Goal: Information Seeking & Learning: Learn about a topic

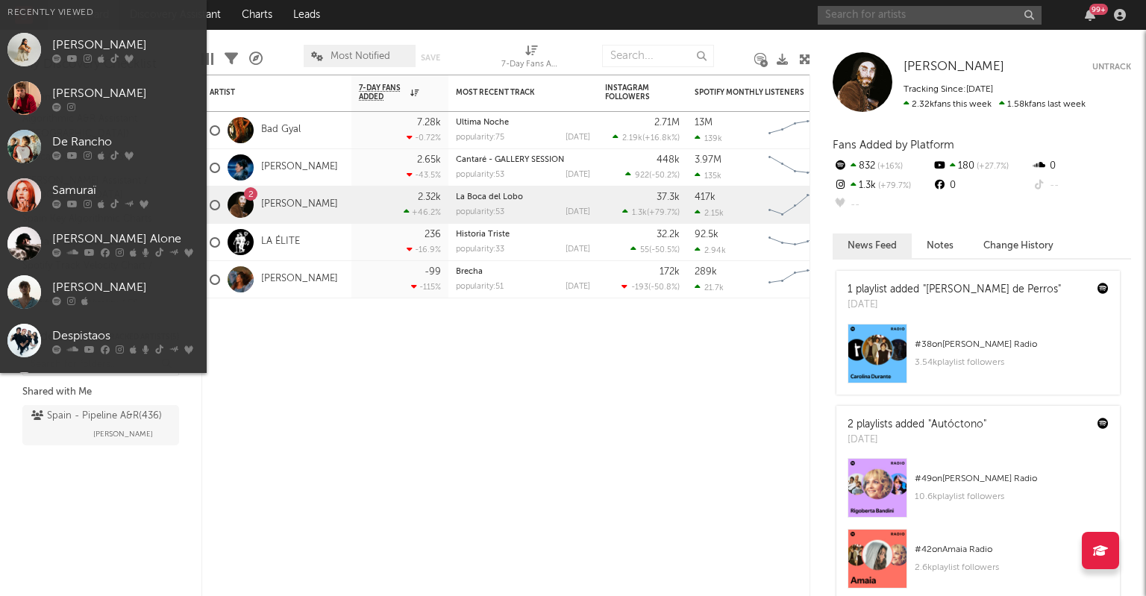
click at [888, 18] on input "text" at bounding box center [930, 15] width 224 height 19
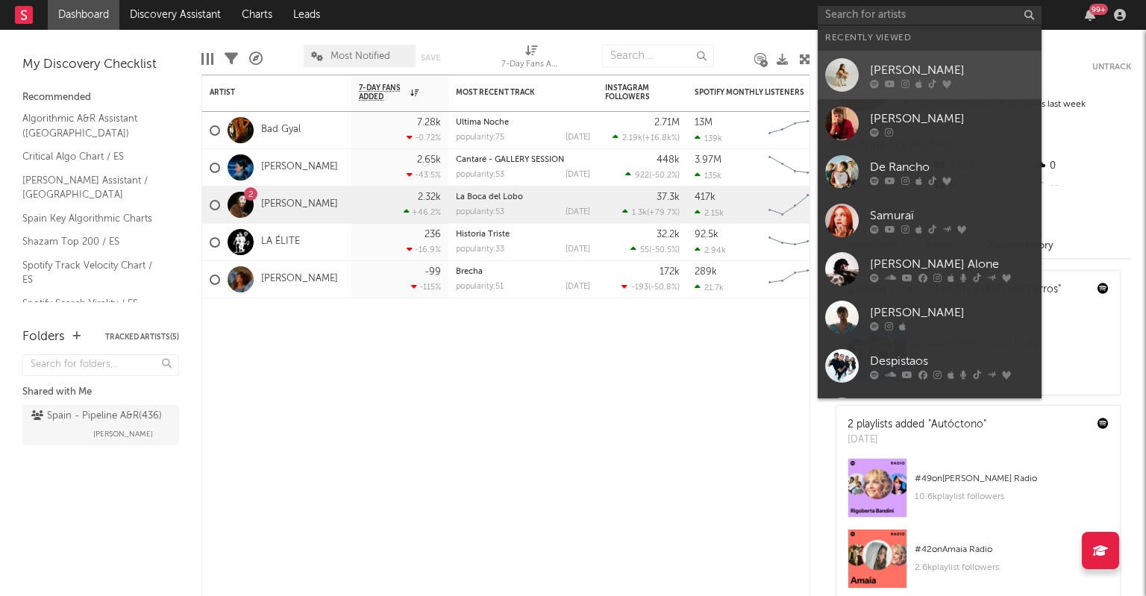
click at [874, 65] on div "[PERSON_NAME]" at bounding box center [952, 70] width 164 height 18
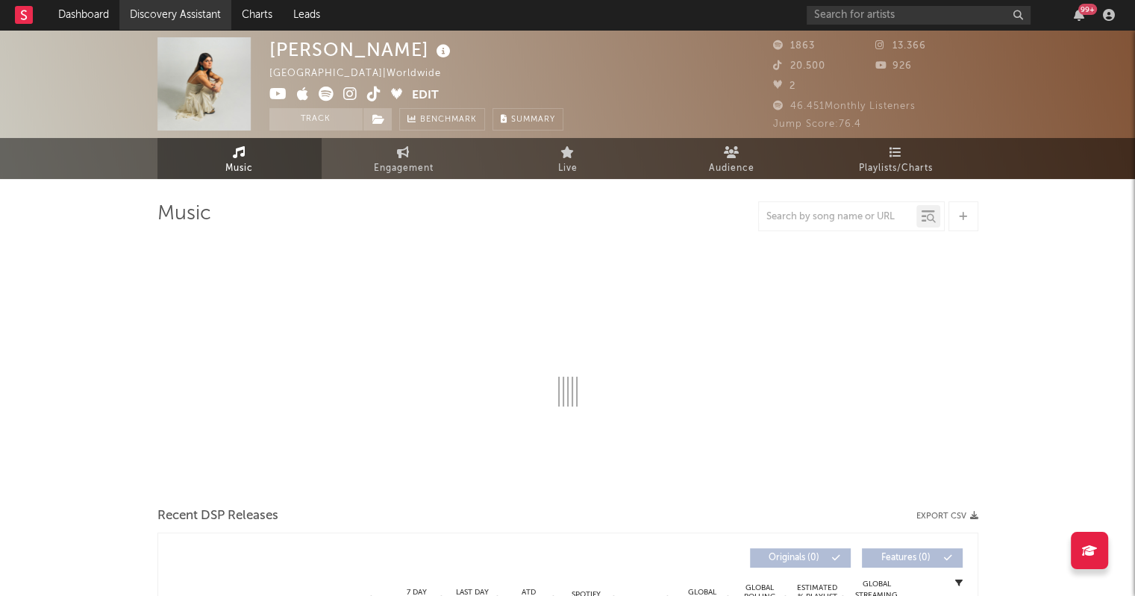
select select "6m"
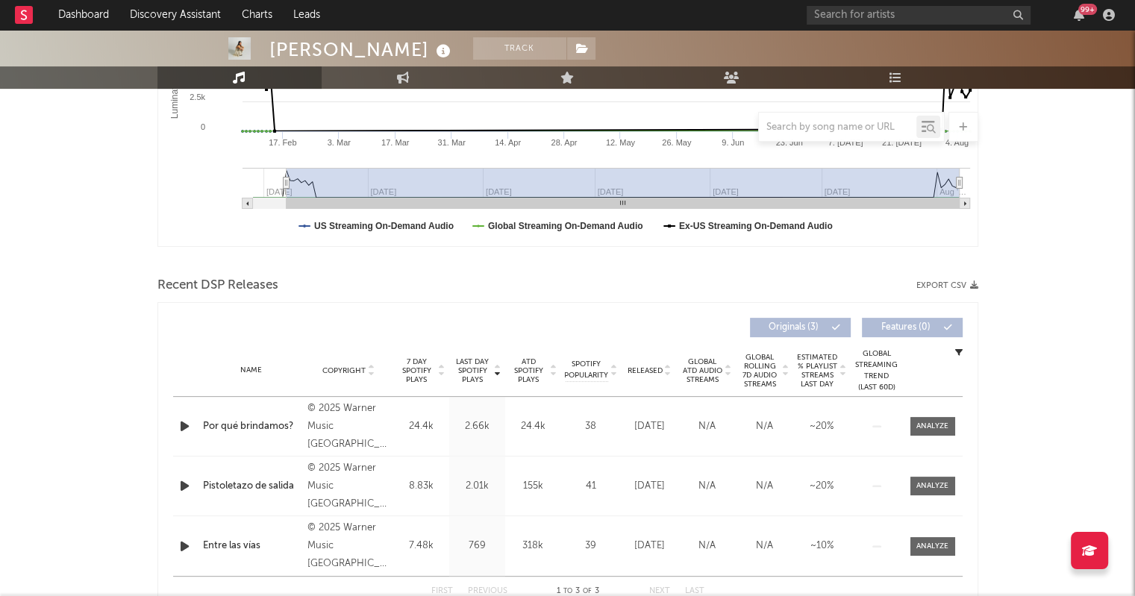
scroll to position [429, 0]
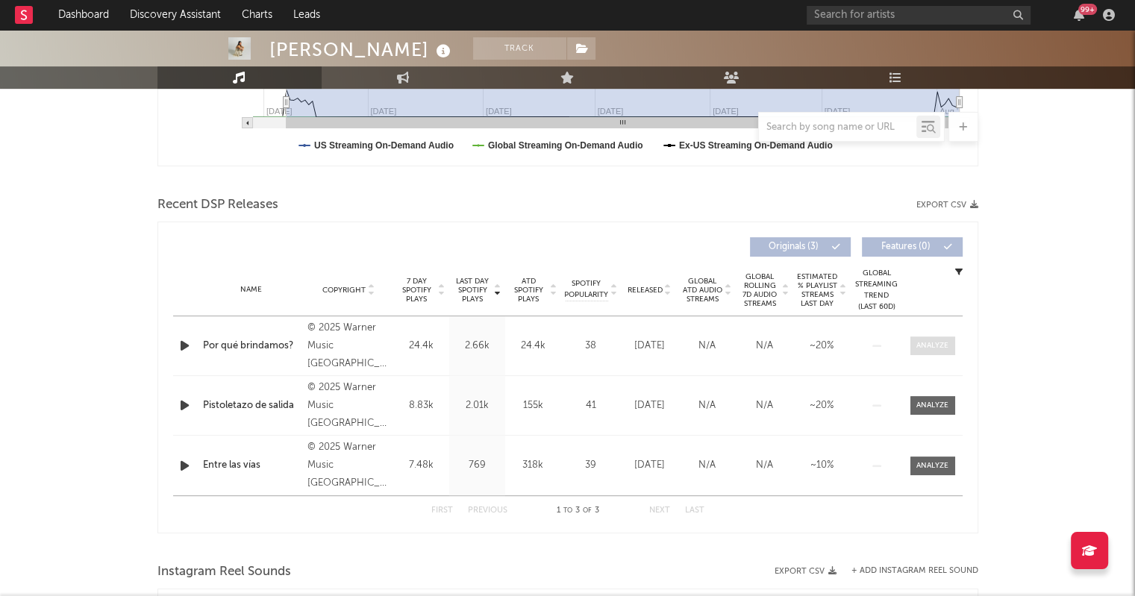
click at [929, 341] on div at bounding box center [932, 345] width 32 height 11
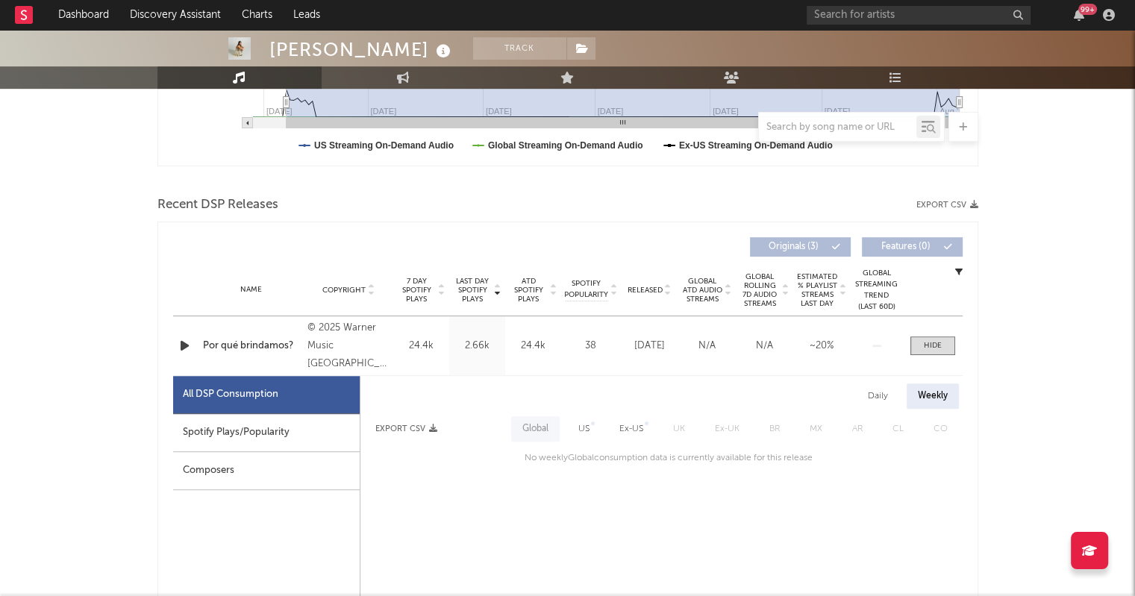
scroll to position [668, 0]
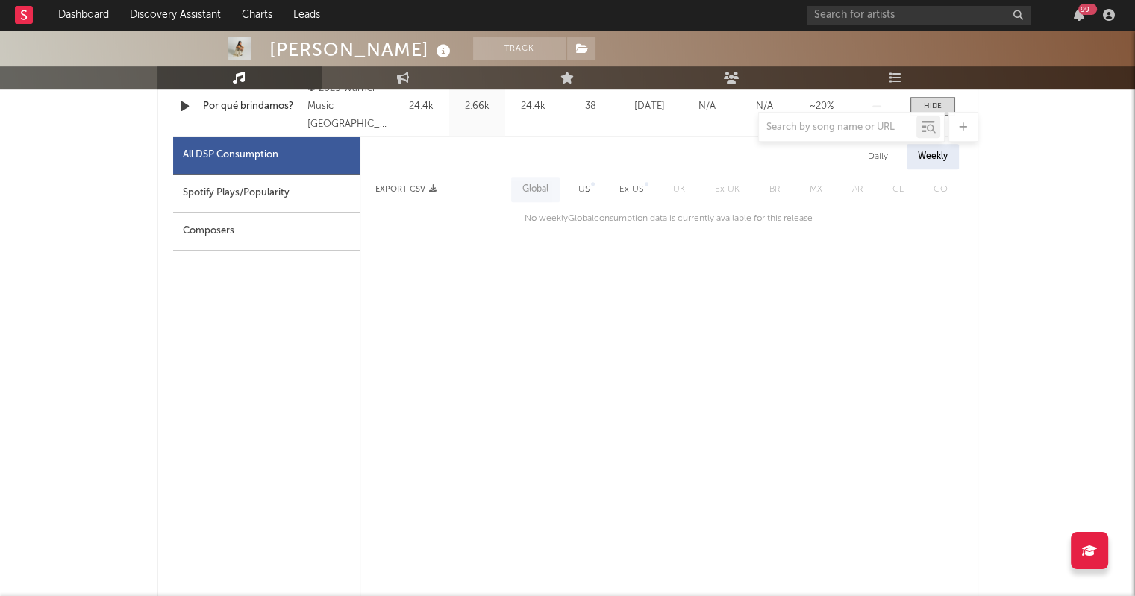
click at [297, 188] on div "Spotify Plays/Popularity" at bounding box center [266, 194] width 186 height 38
select select "1w"
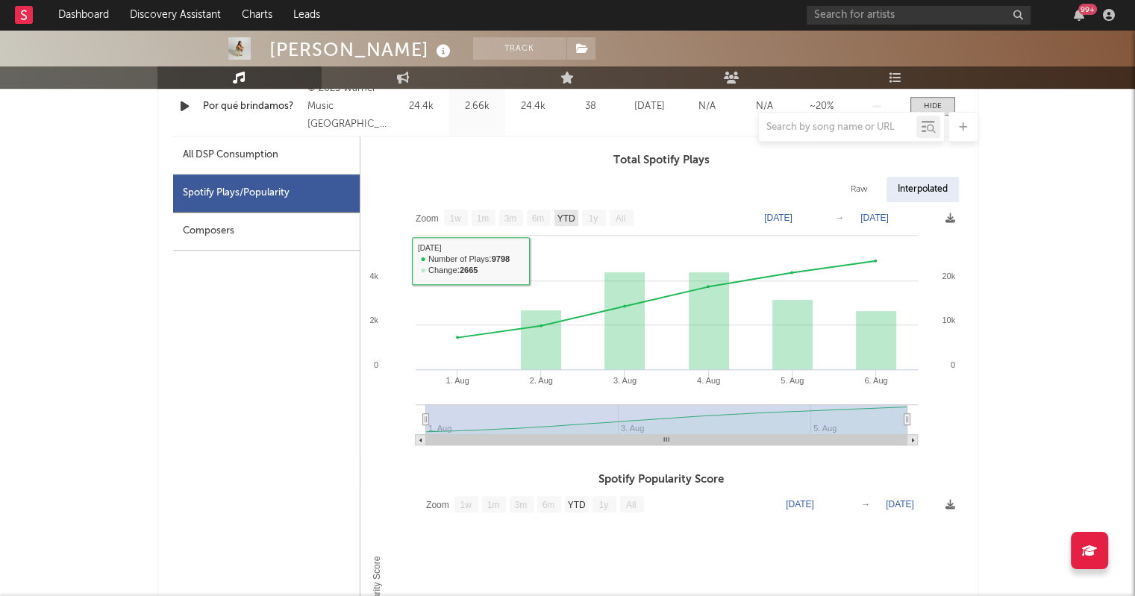
click at [577, 219] on rect at bounding box center [566, 218] width 24 height 16
select select "YTD"
click at [792, 217] on text "[DATE]" at bounding box center [778, 218] width 28 height 10
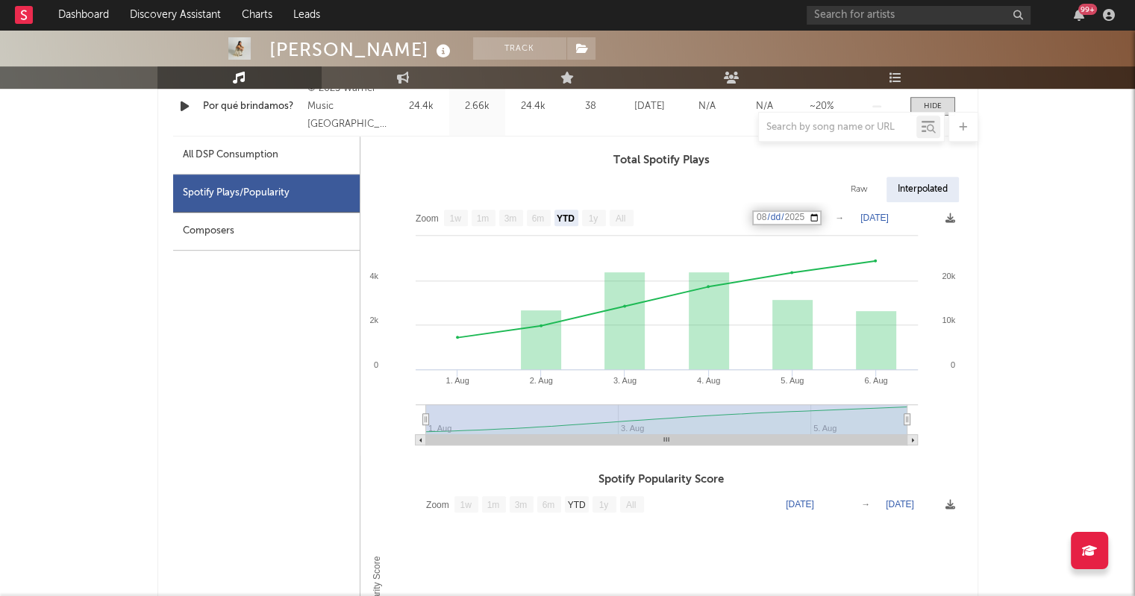
click at [821, 217] on input "[DATE]" at bounding box center [786, 217] width 69 height 15
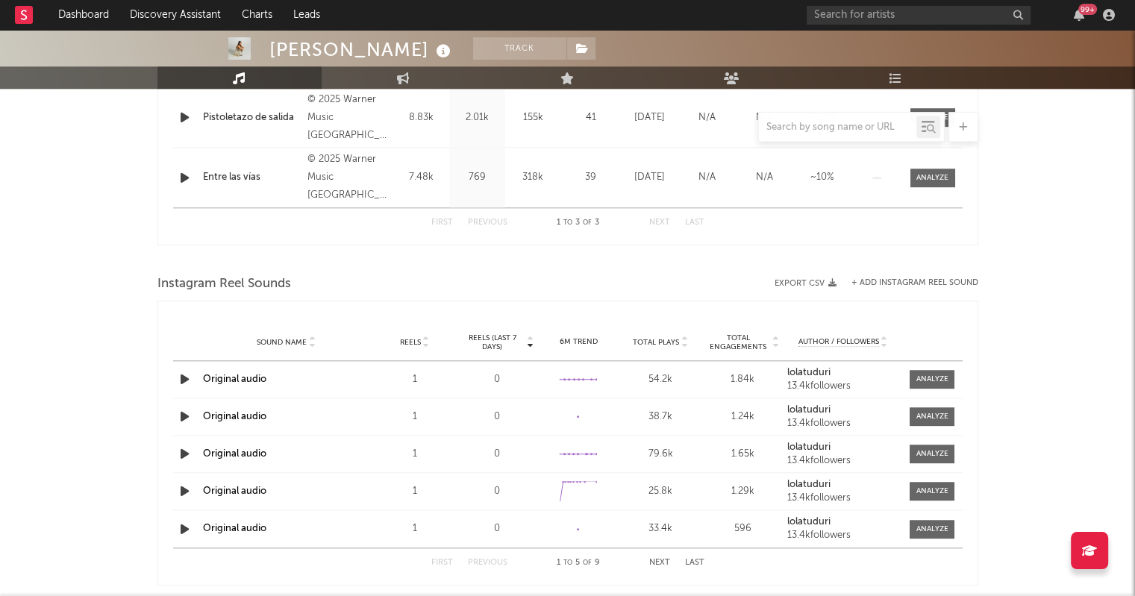
scroll to position [1808, 0]
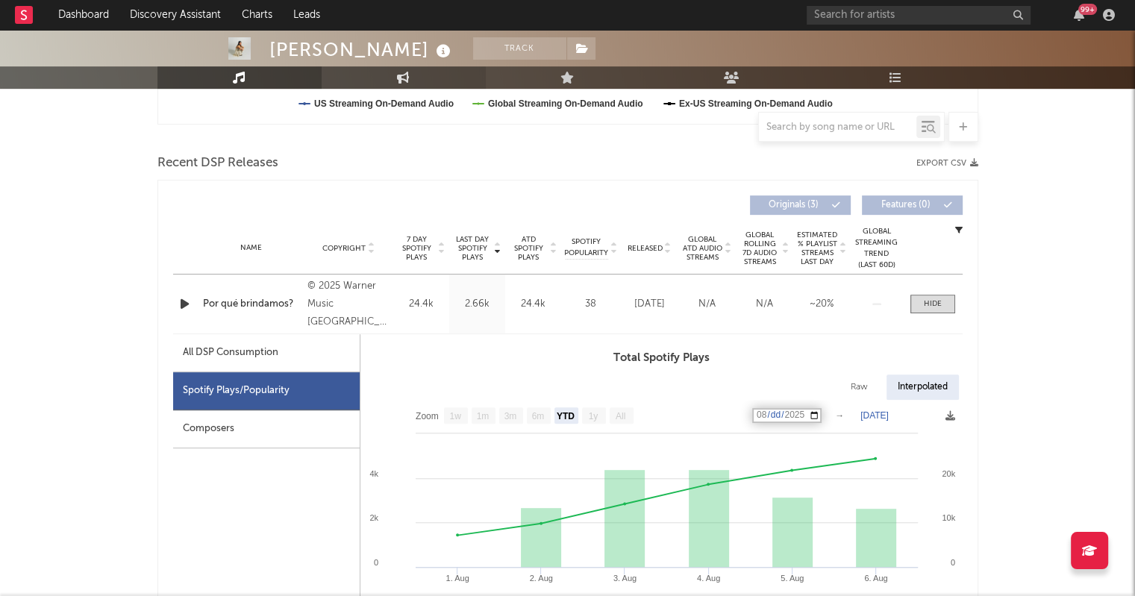
click at [401, 74] on icon at bounding box center [403, 78] width 13 height 12
select select "1w"
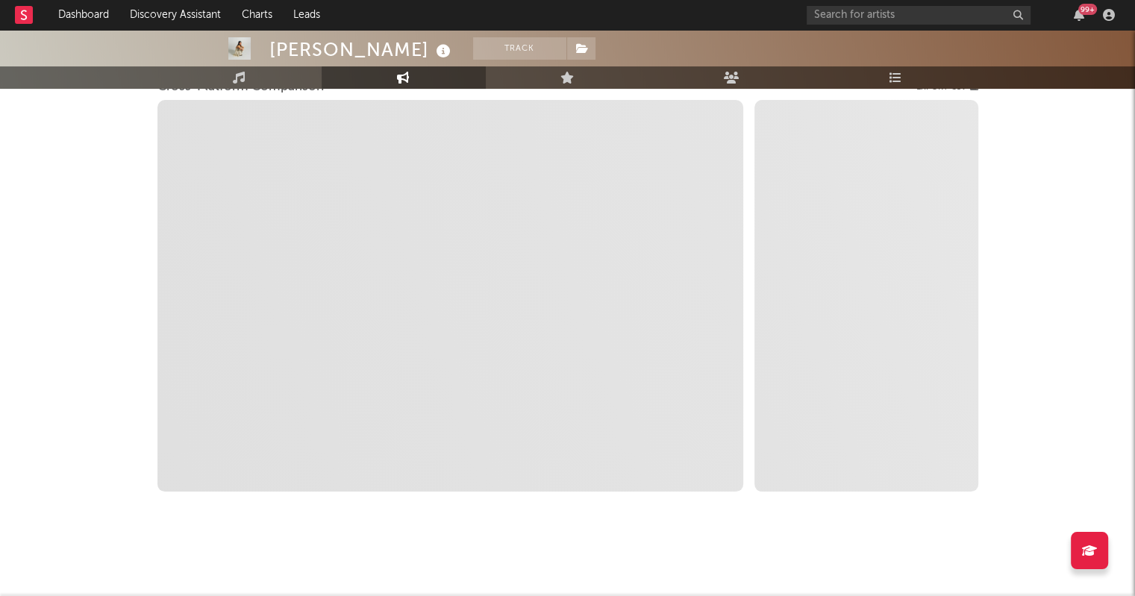
scroll to position [216, 0]
select select "1m"
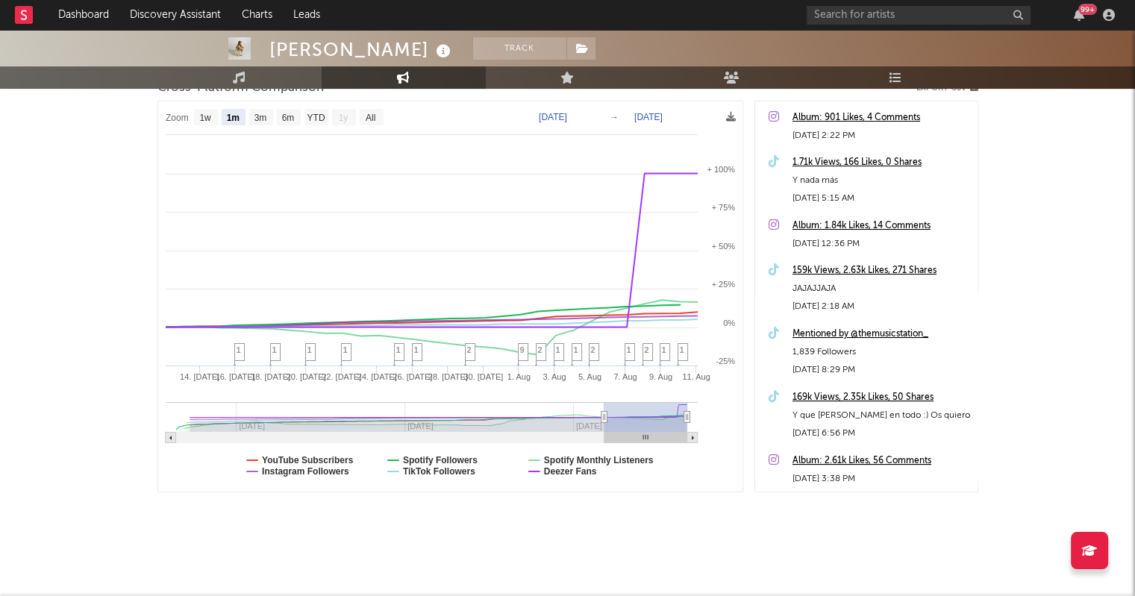
type input "[DATE]"
select select "3m"
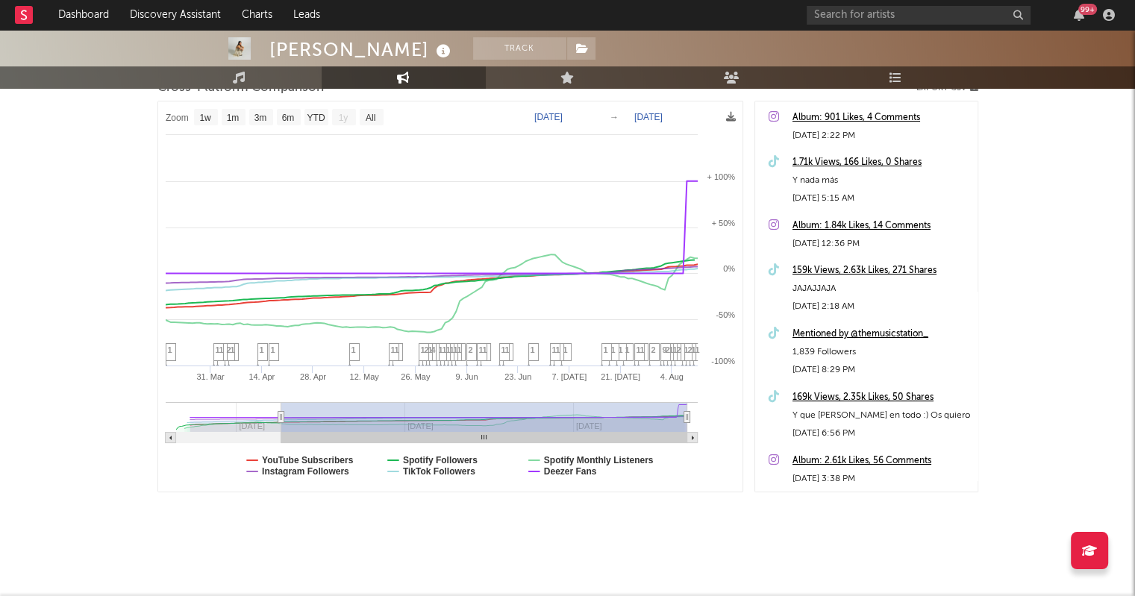
type input "[DATE]"
select select "6m"
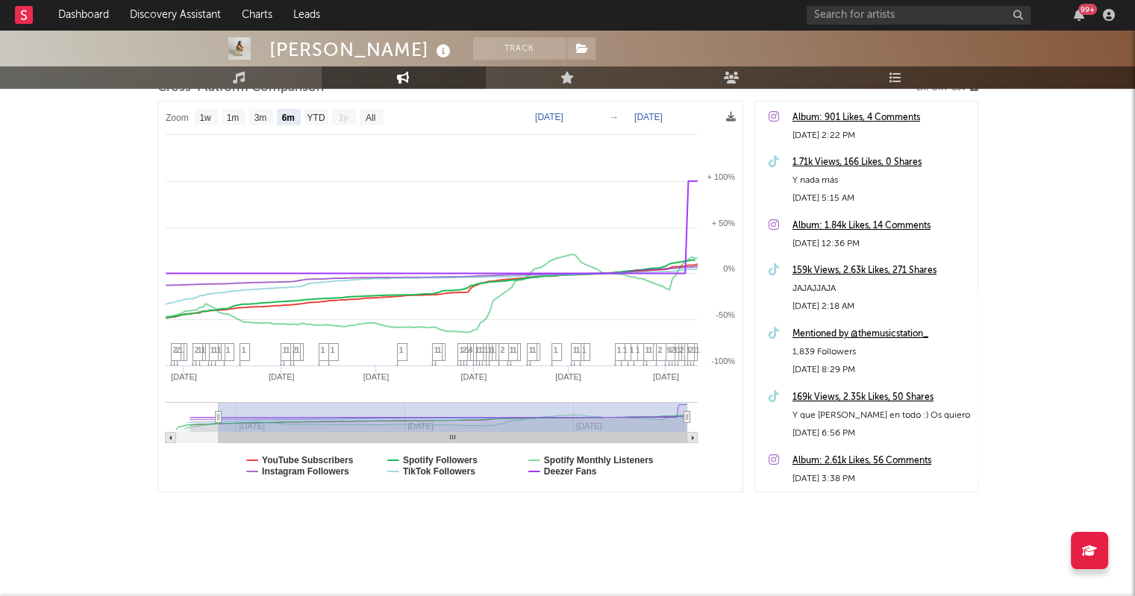
drag, startPoint x: 603, startPoint y: 417, endPoint x: 189, endPoint y: 339, distance: 420.5
click at [189, 339] on icon "Created with Highcharts 10.3.3 Apr '[DATE] Jun '[DATE] Aug '[DATE] Mar '[DATE] …" at bounding box center [450, 296] width 584 height 390
type input "[DATE]"
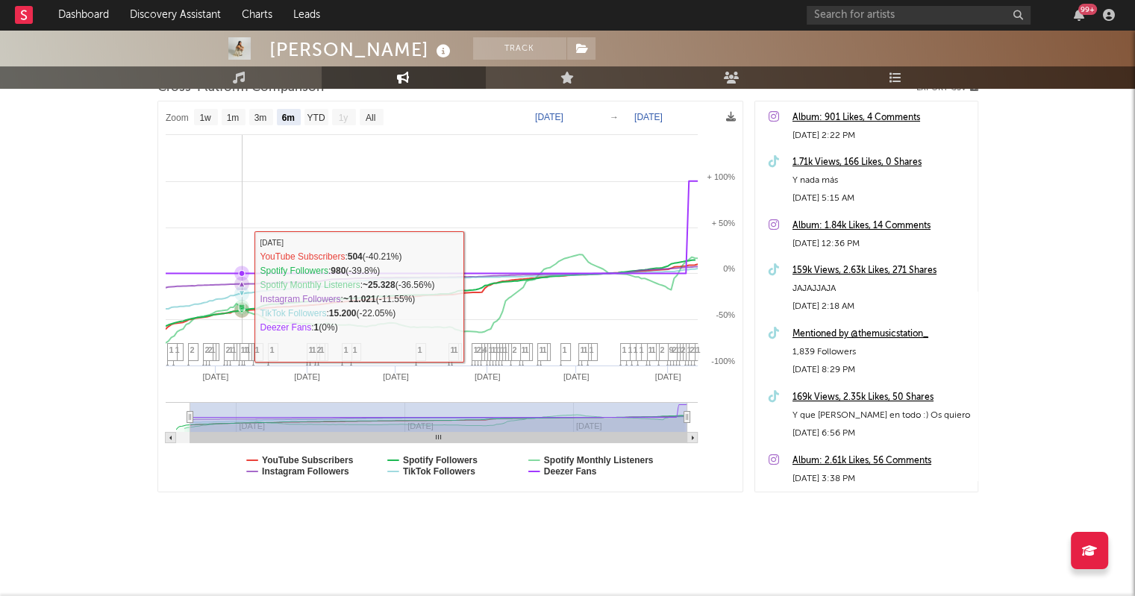
select select "6m"
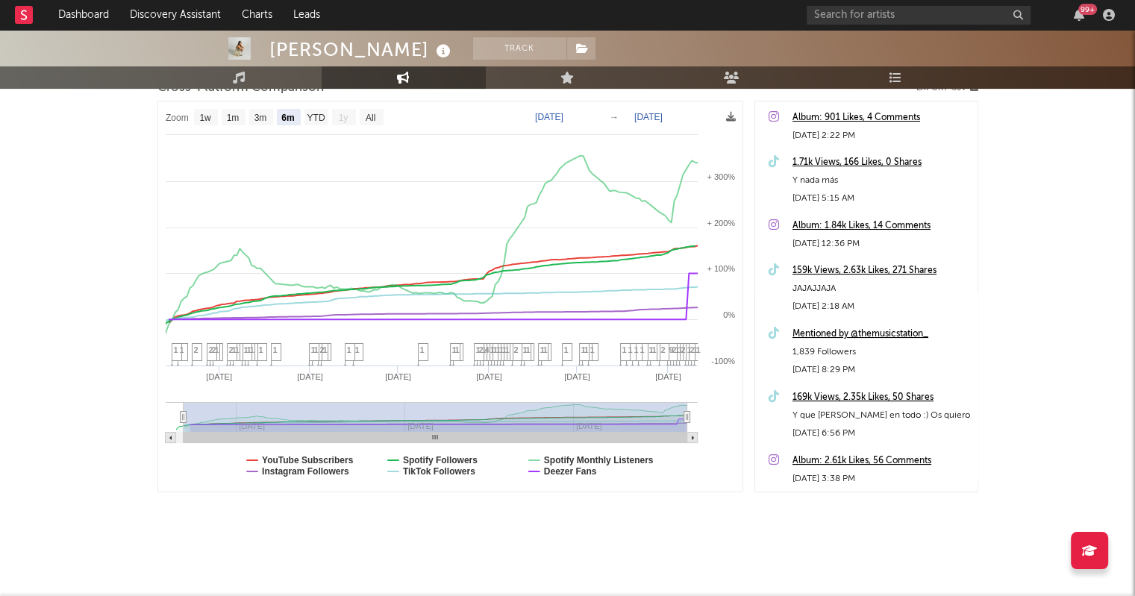
type input "[DATE]"
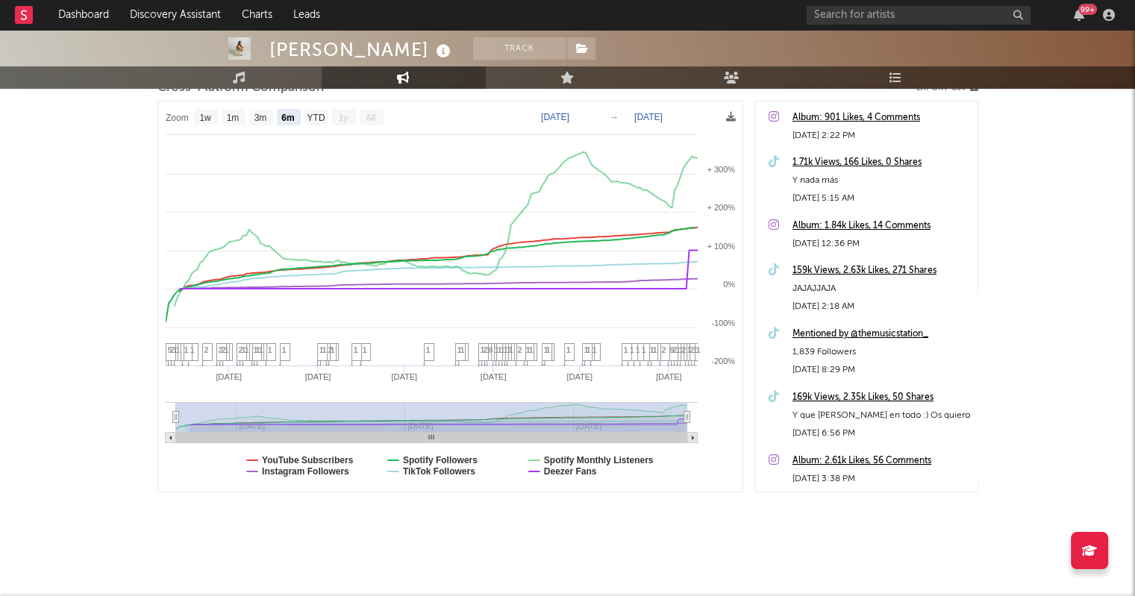
drag, startPoint x: 187, startPoint y: 415, endPoint x: 146, endPoint y: 420, distance: 41.3
click at [146, 420] on div "[PERSON_NAME] Track [GEOGRAPHIC_DATA] | Worldwide Edit Track Benchmark Summary …" at bounding box center [567, 205] width 1135 height 783
select select "6m"
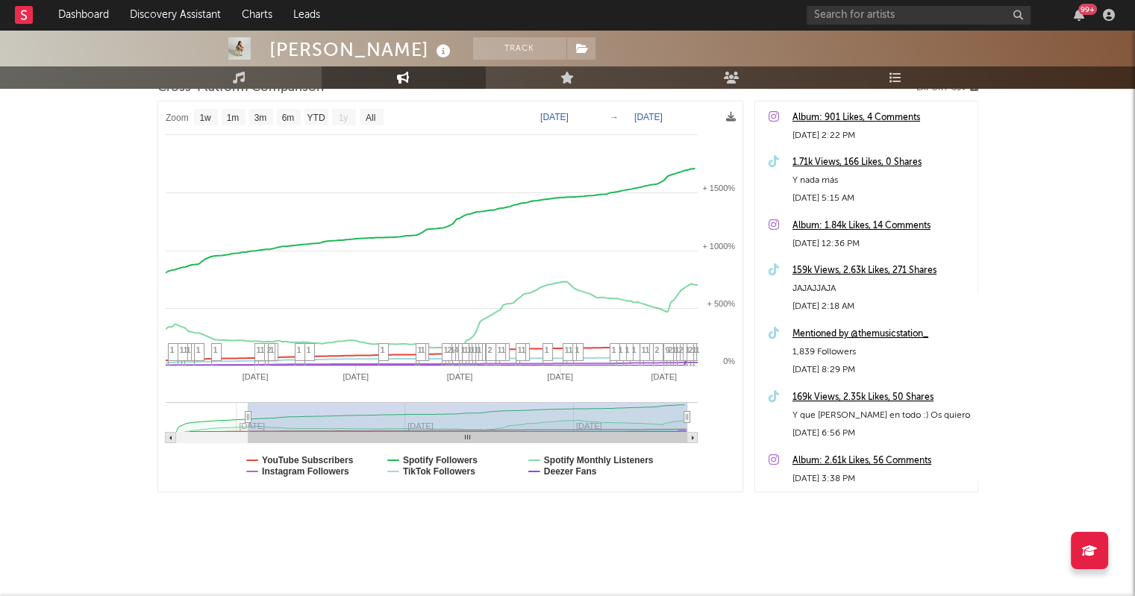
type input "[DATE]"
drag, startPoint x: 175, startPoint y: 414, endPoint x: 254, endPoint y: 404, distance: 78.9
click at [256, 406] on g at bounding box center [432, 422] width 532 height 41
select select "1w"
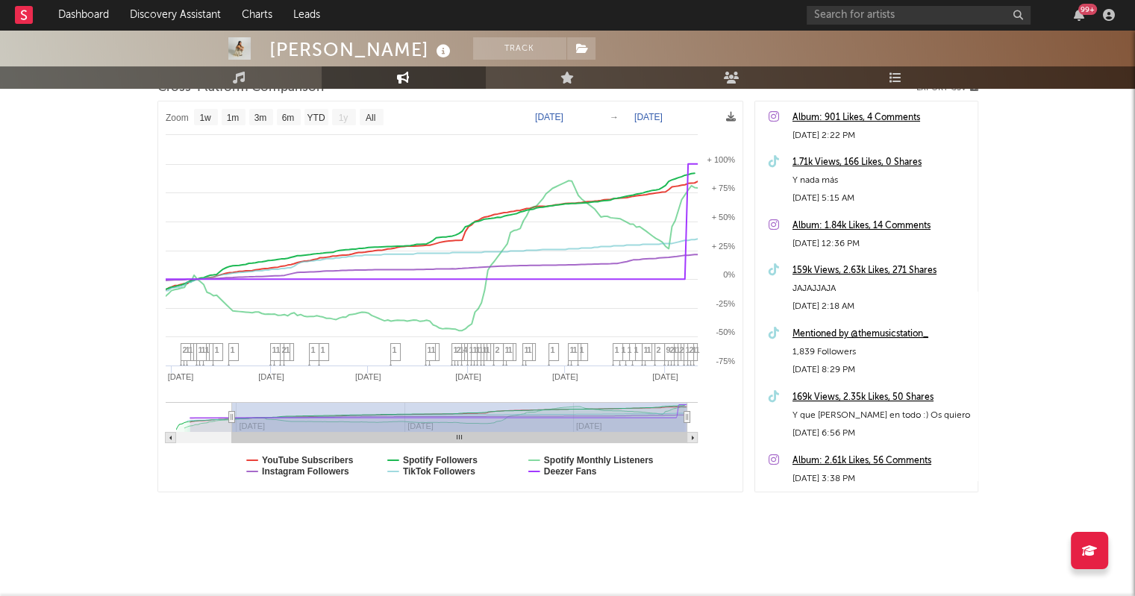
type input "[DATE]"
select select "6m"
type input "[DATE]"
drag, startPoint x: 254, startPoint y: 416, endPoint x: 218, endPoint y: 418, distance: 36.6
click at [218, 418] on icon at bounding box center [218, 417] width 6 height 11
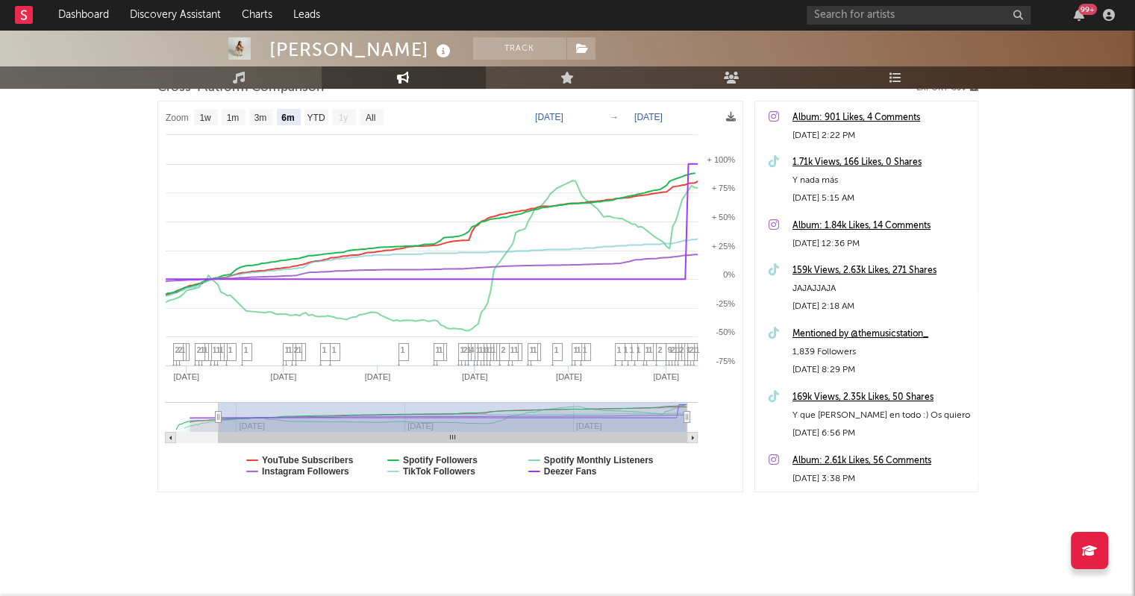
select select "6m"
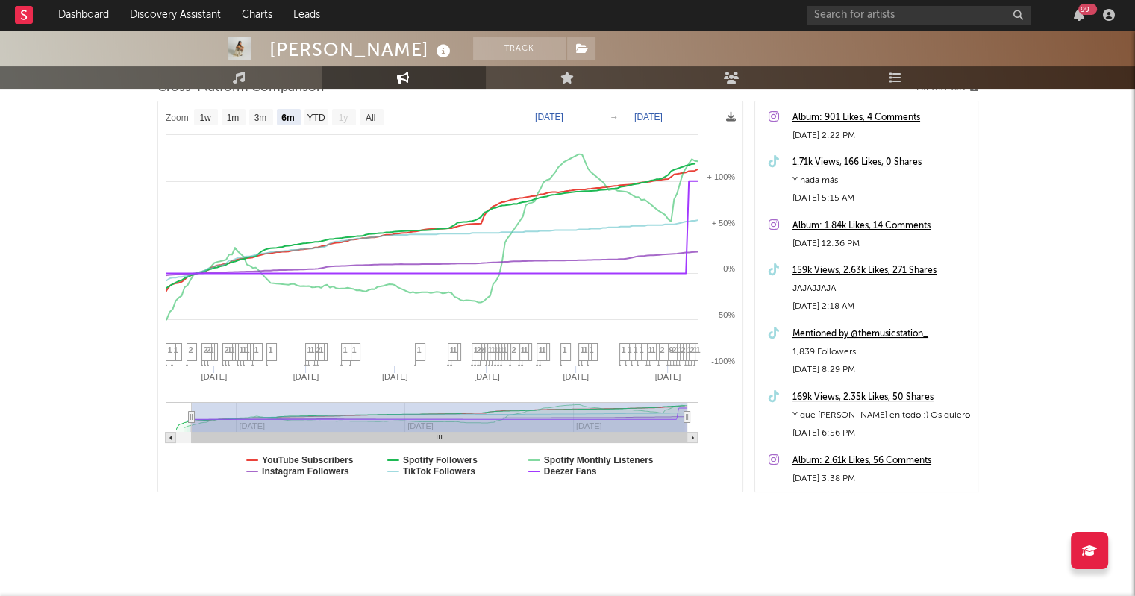
type input "[DATE]"
drag, startPoint x: 218, startPoint y: 418, endPoint x: 193, endPoint y: 421, distance: 24.7
click at [193, 421] on icon at bounding box center [191, 417] width 6 height 11
select select "6m"
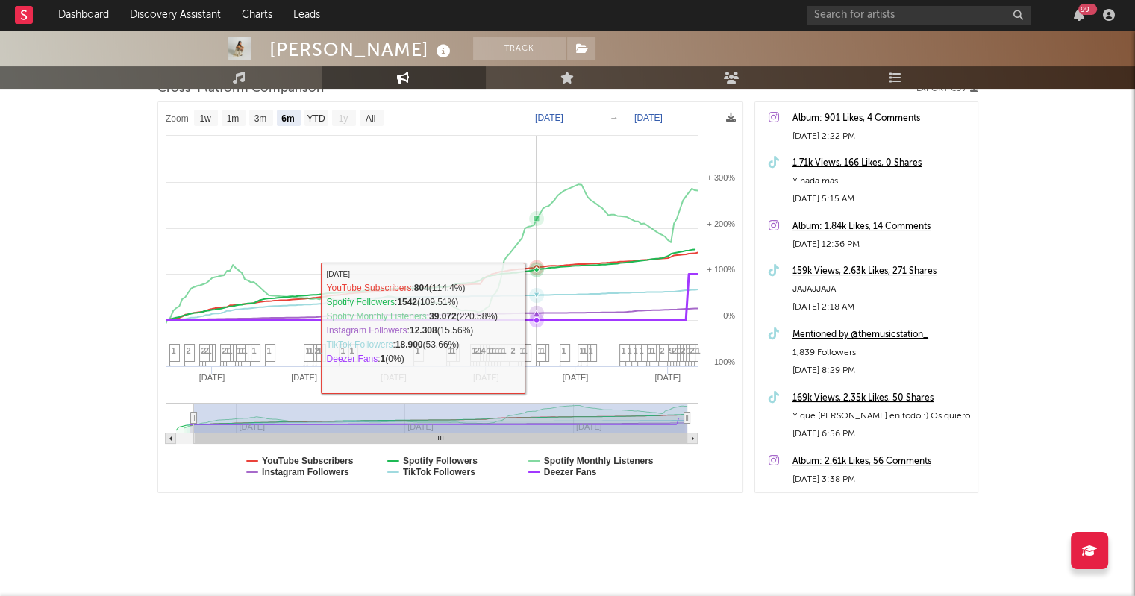
scroll to position [0, 0]
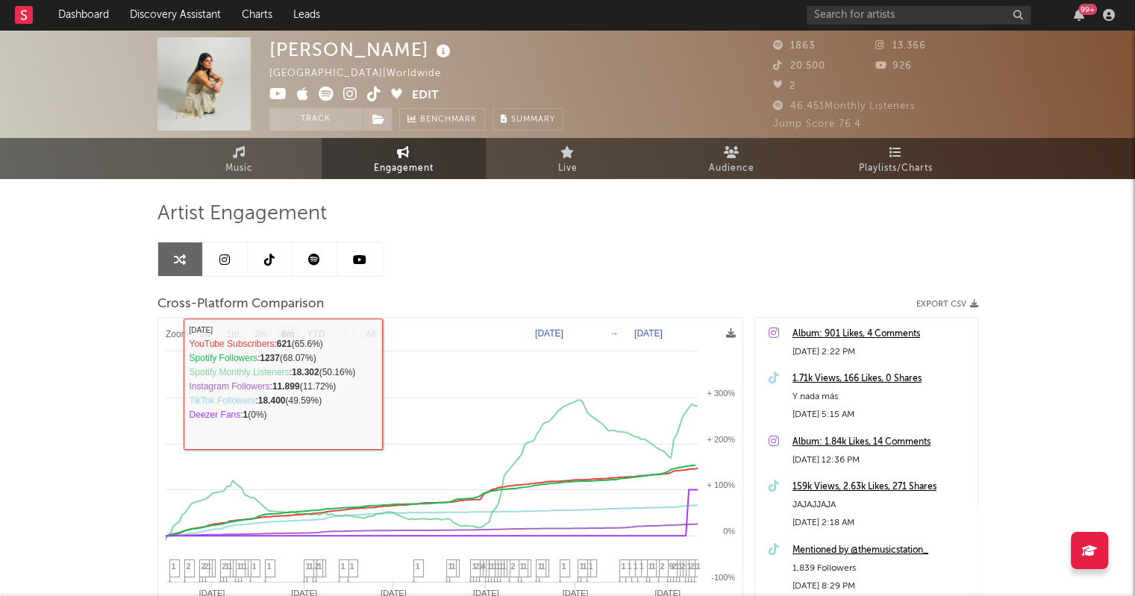
click at [229, 266] on link at bounding box center [225, 259] width 45 height 34
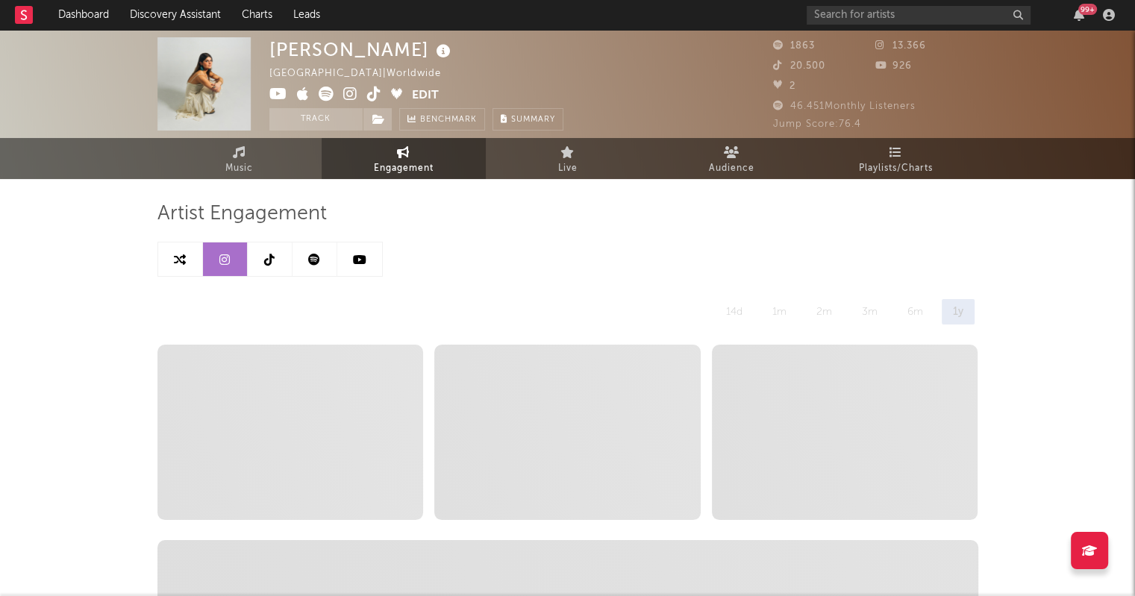
select select "6m"
click at [275, 261] on link at bounding box center [270, 259] width 45 height 34
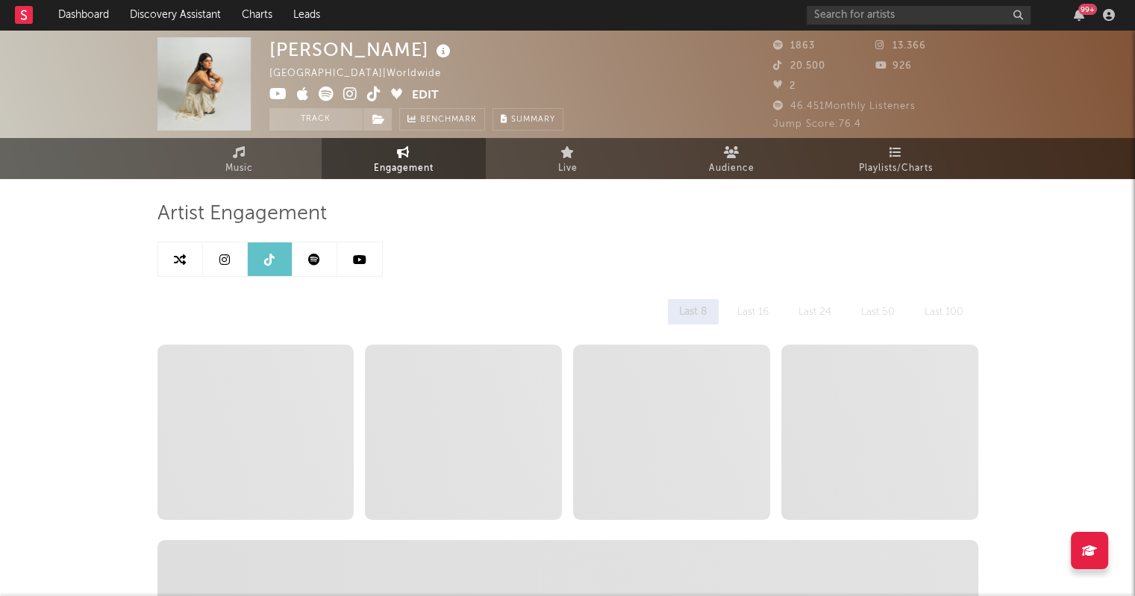
select select "6m"
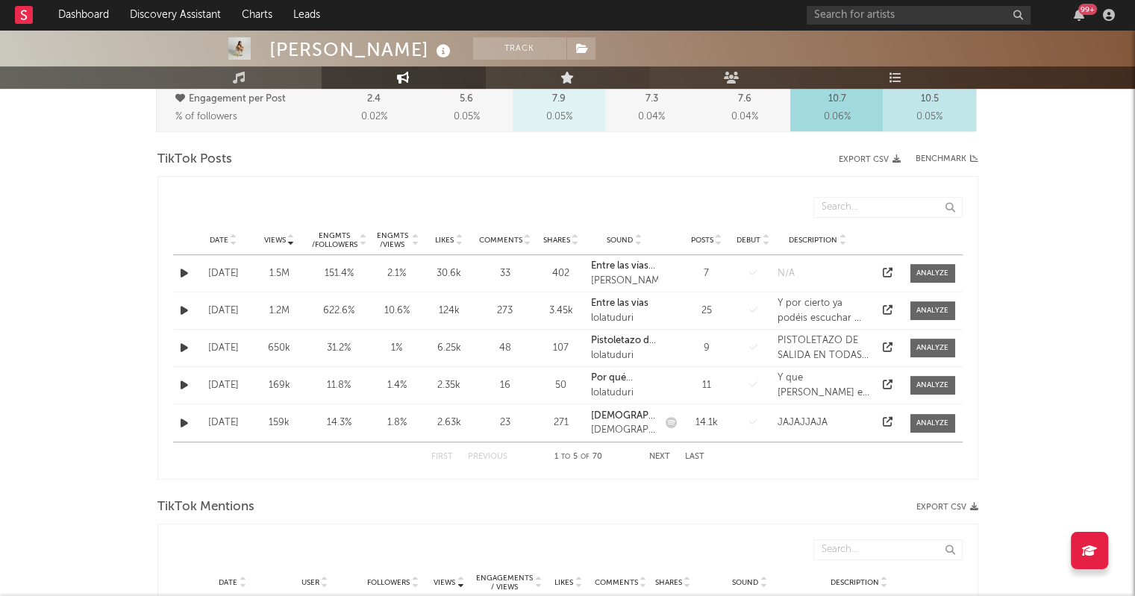
scroll to position [649, 0]
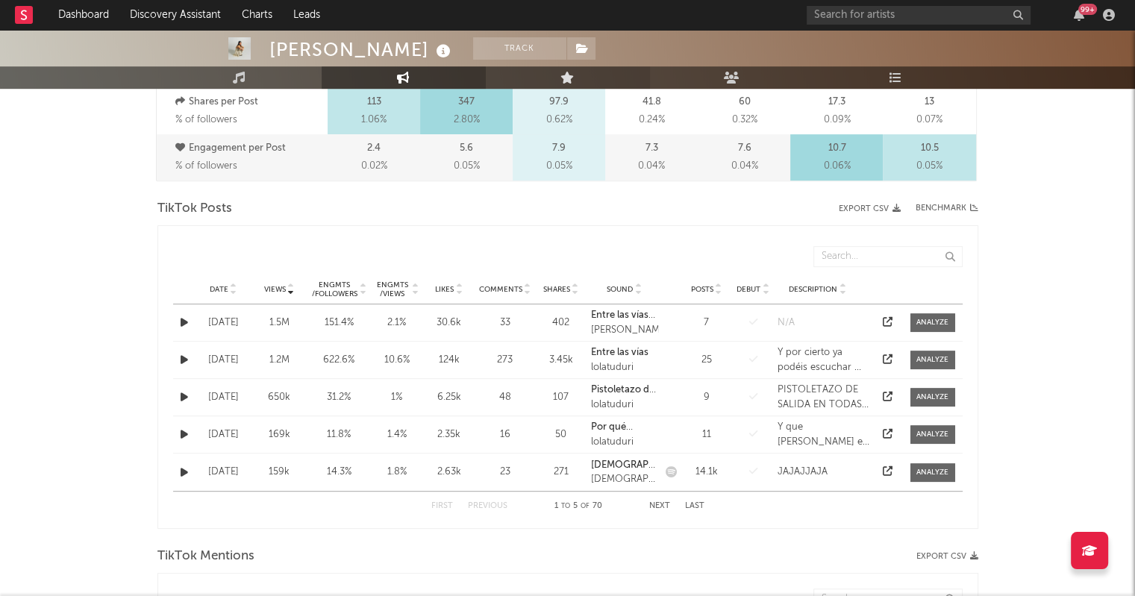
drag, startPoint x: 725, startPoint y: 69, endPoint x: 580, endPoint y: 85, distance: 146.3
click at [580, 85] on link "Live" at bounding box center [568, 77] width 164 height 22
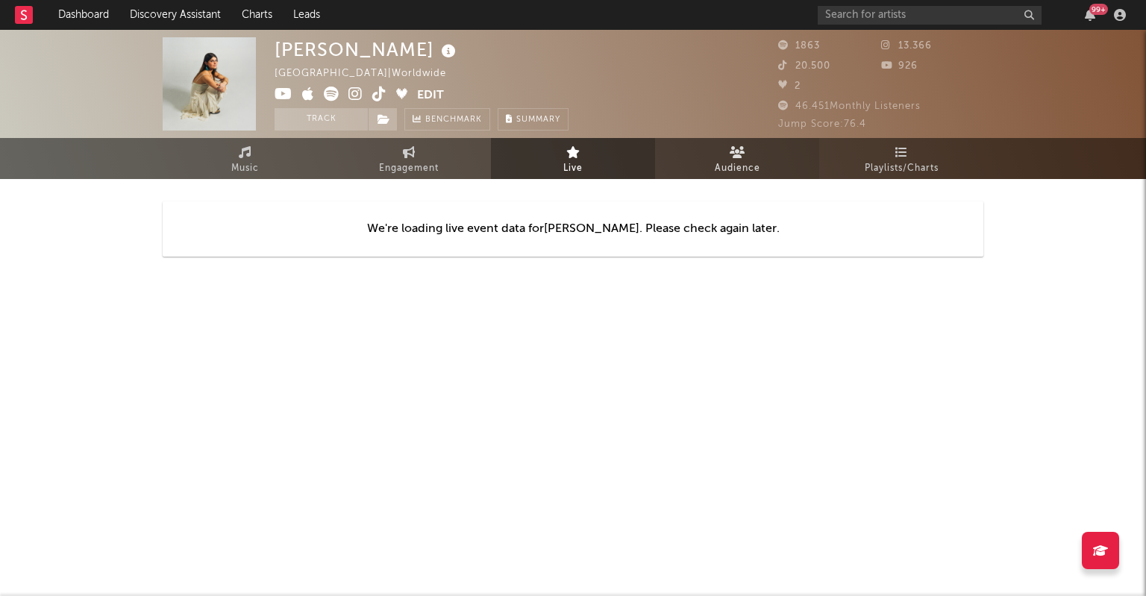
click at [740, 153] on icon at bounding box center [738, 152] width 16 height 12
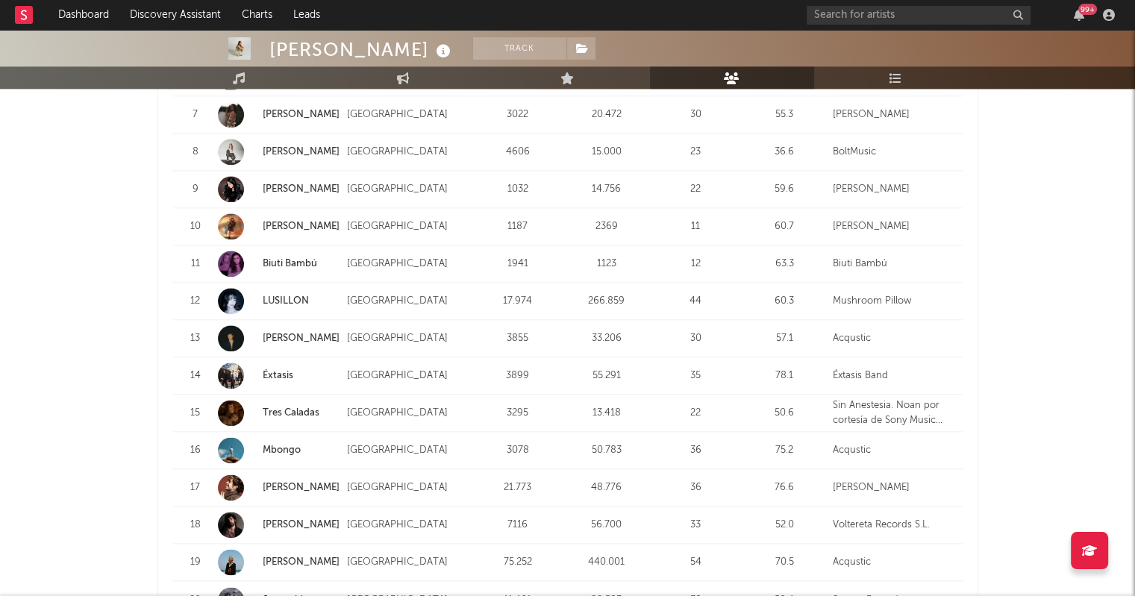
scroll to position [1892, 0]
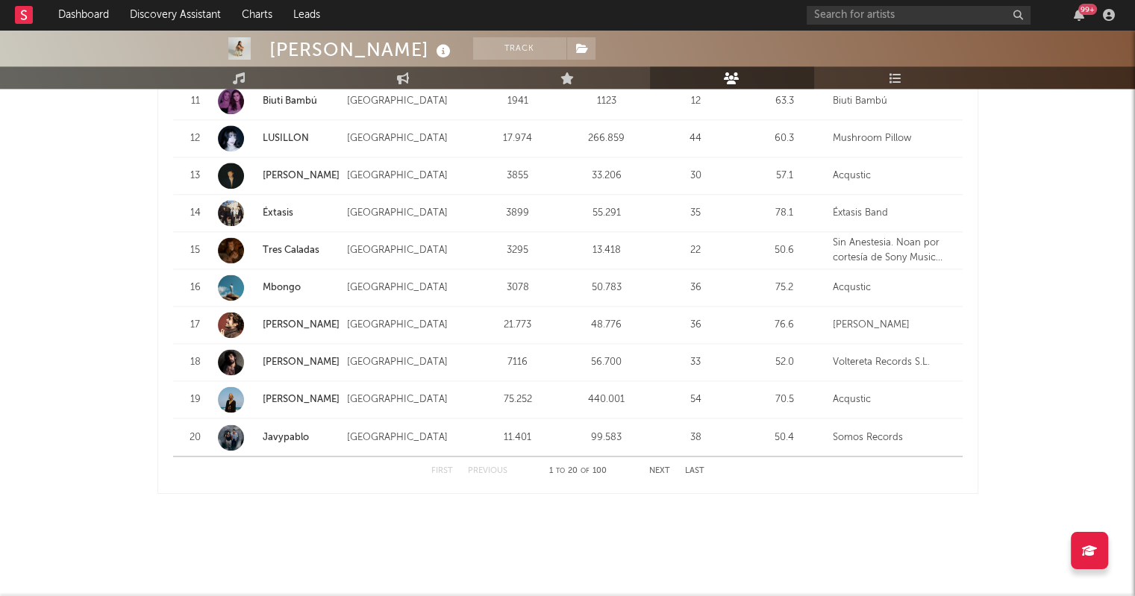
click at [657, 470] on button "Next" at bounding box center [659, 471] width 21 height 8
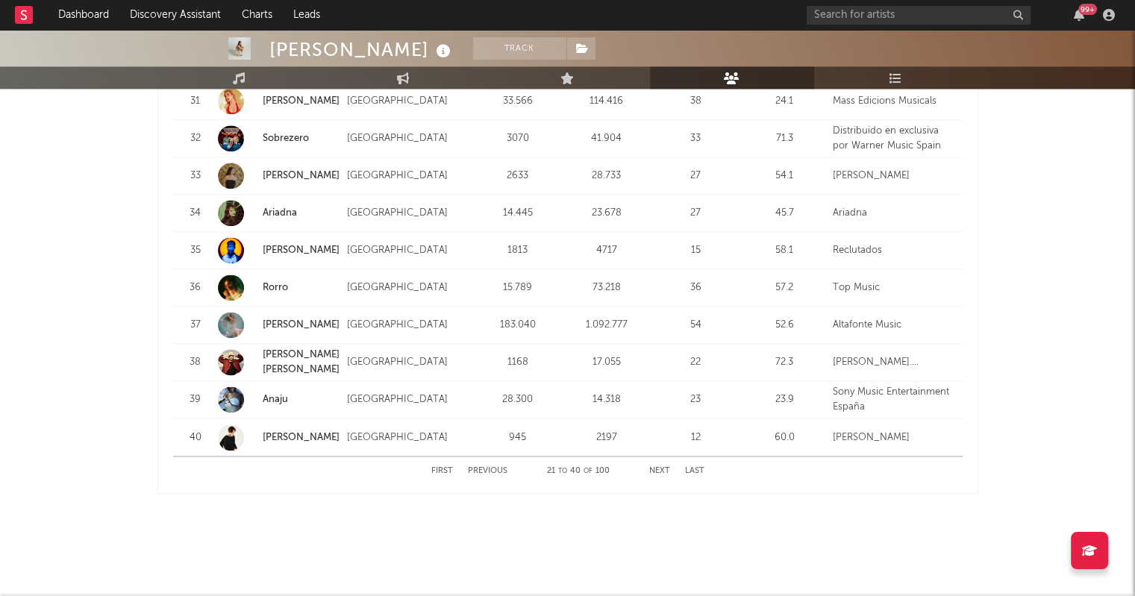
click at [658, 471] on button "Next" at bounding box center [659, 471] width 21 height 8
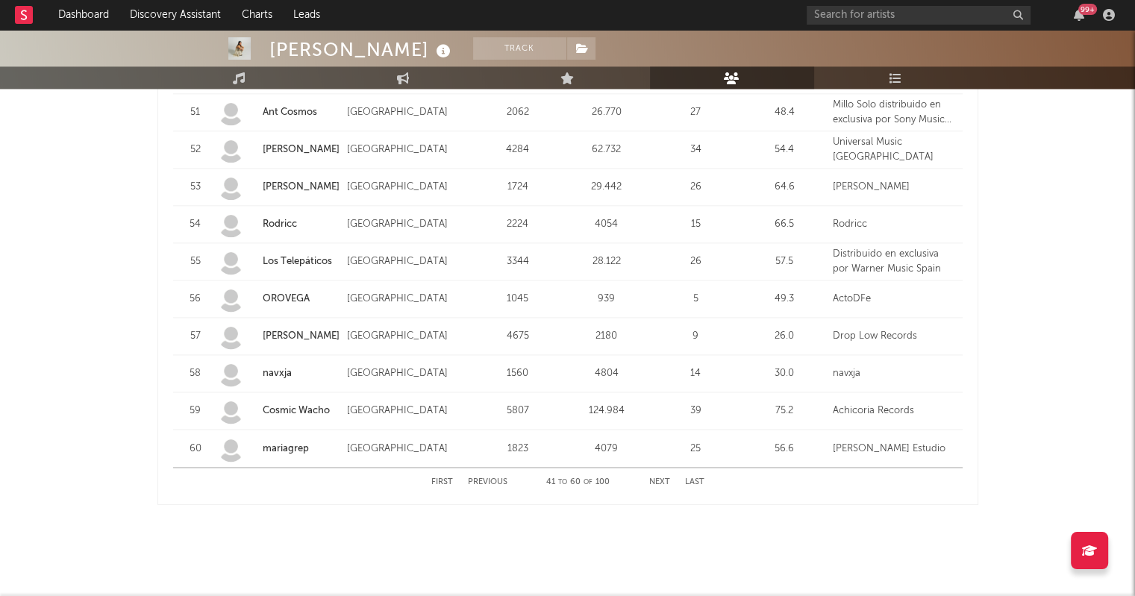
scroll to position [1883, 0]
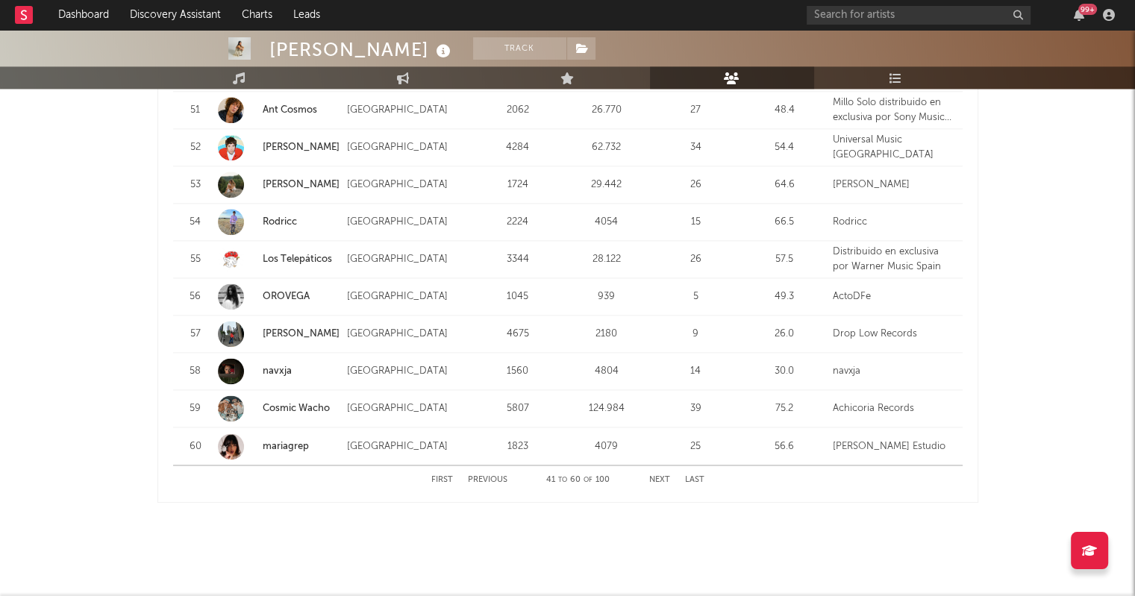
click at [660, 483] on div "First Previous 41 to 60 of 100 Next Last" at bounding box center [567, 479] width 273 height 29
click at [662, 476] on button "Next" at bounding box center [659, 480] width 21 height 8
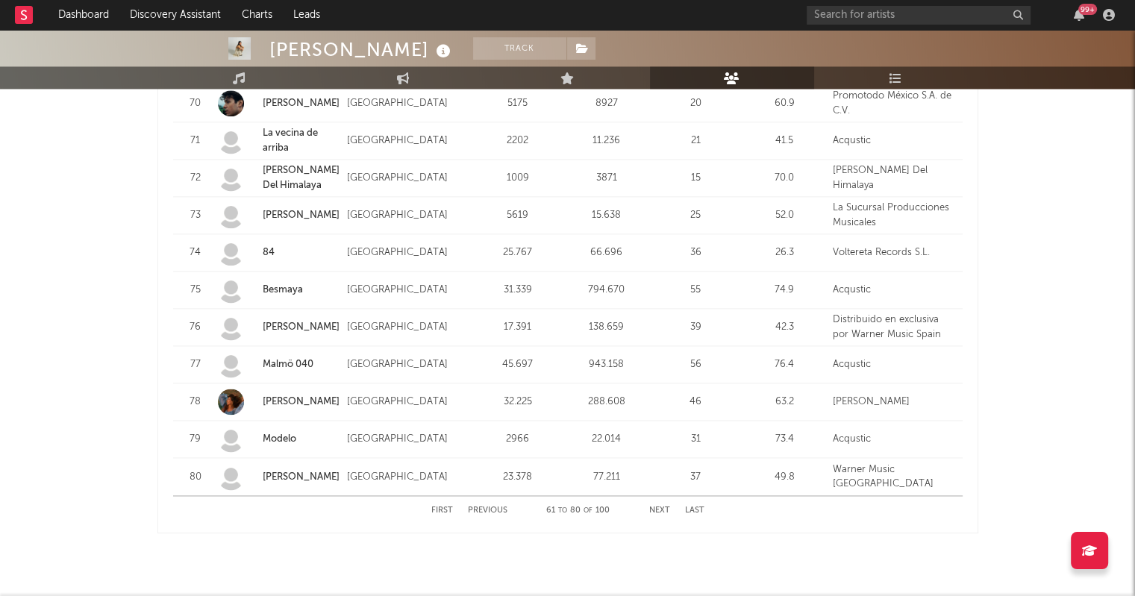
scroll to position [1892, 0]
